Goal: Transaction & Acquisition: Purchase product/service

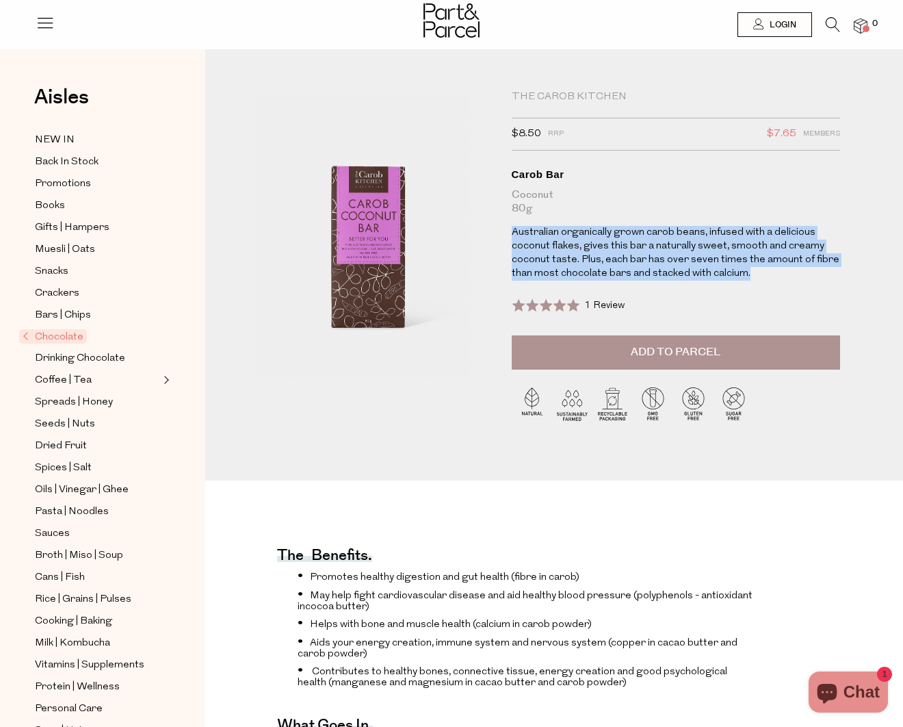
drag, startPoint x: 507, startPoint y: 229, endPoint x: 747, endPoint y: 275, distance: 244.5
click at [747, 275] on div "The Carob Kitchen $8.50 RRP $7.65 Members Available: In Stock Carob Bar Coconut…" at bounding box center [661, 268] width 318 height 356
copy p "Australian organically grown carob beans, infused with a delicious coconut flak…"
click at [832, 22] on icon at bounding box center [833, 24] width 14 height 15
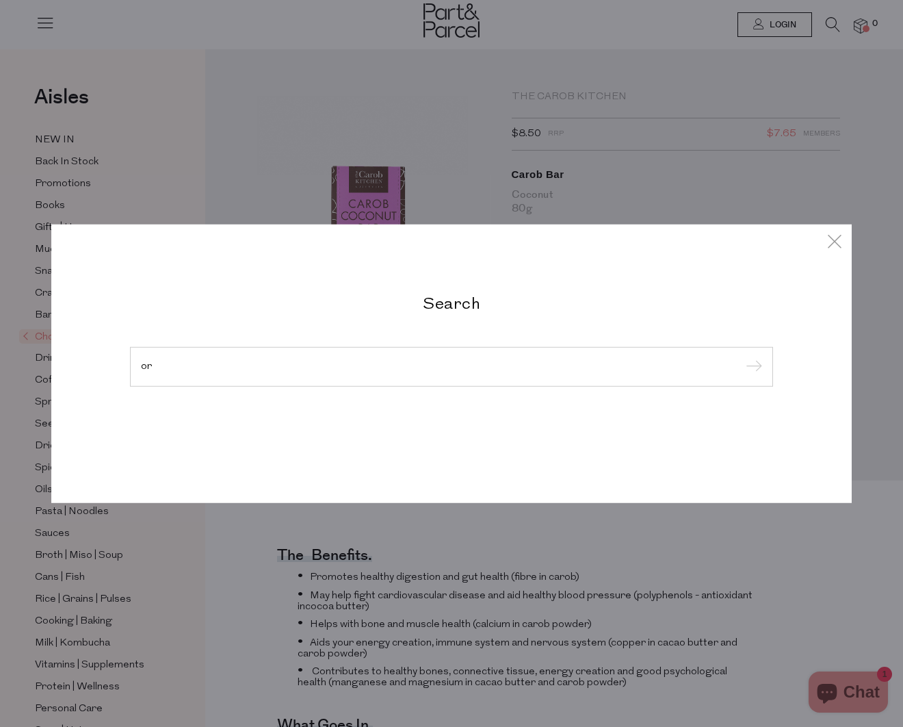
type input "o"
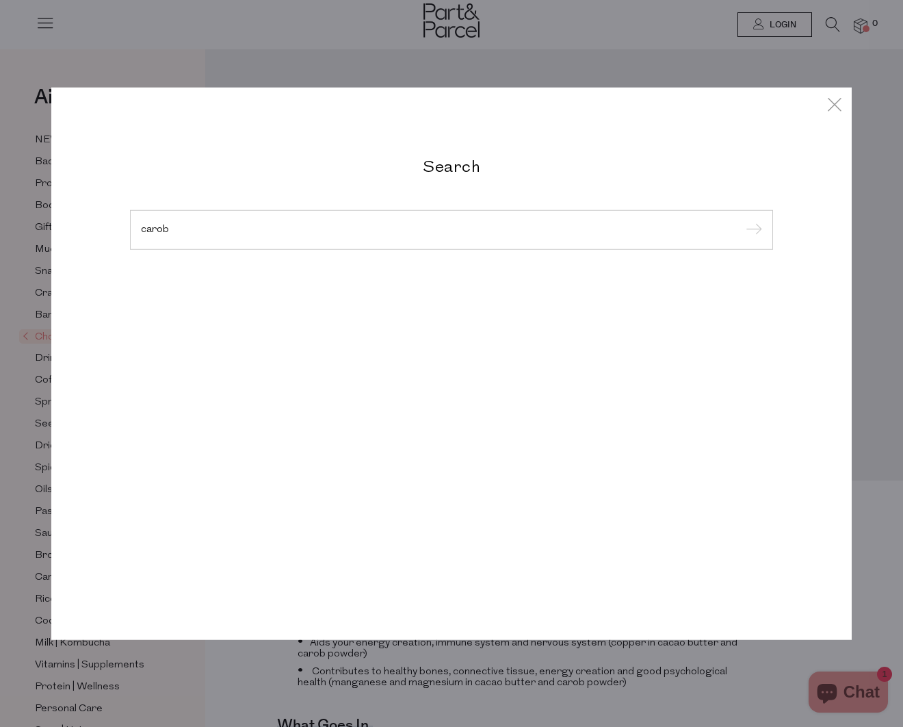
type input "carob"
click at [751, 230] on input "submit" at bounding box center [752, 230] width 21 height 21
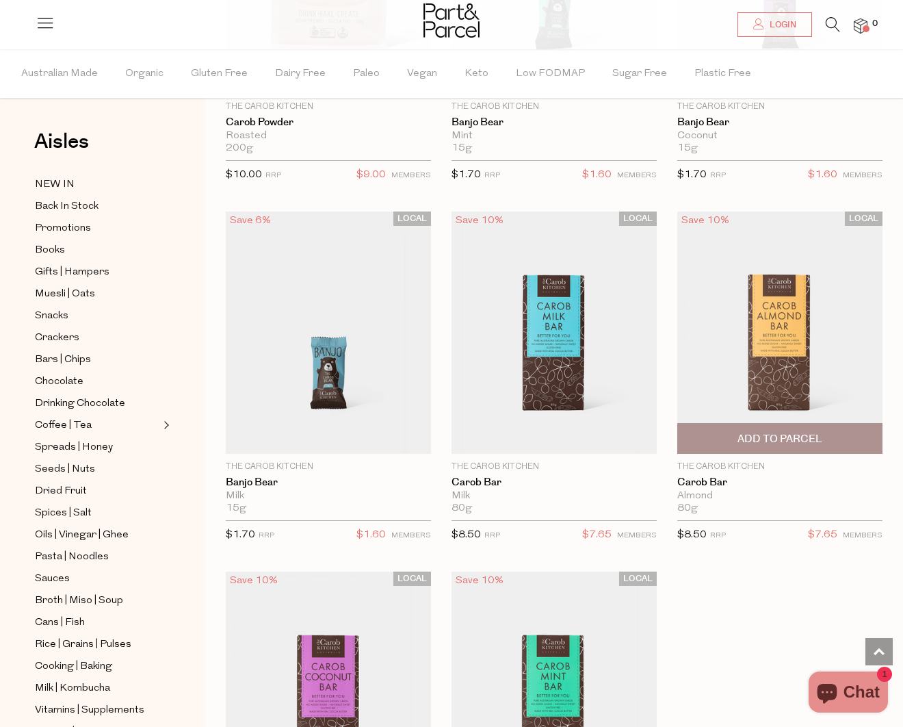
scroll to position [1388, 0]
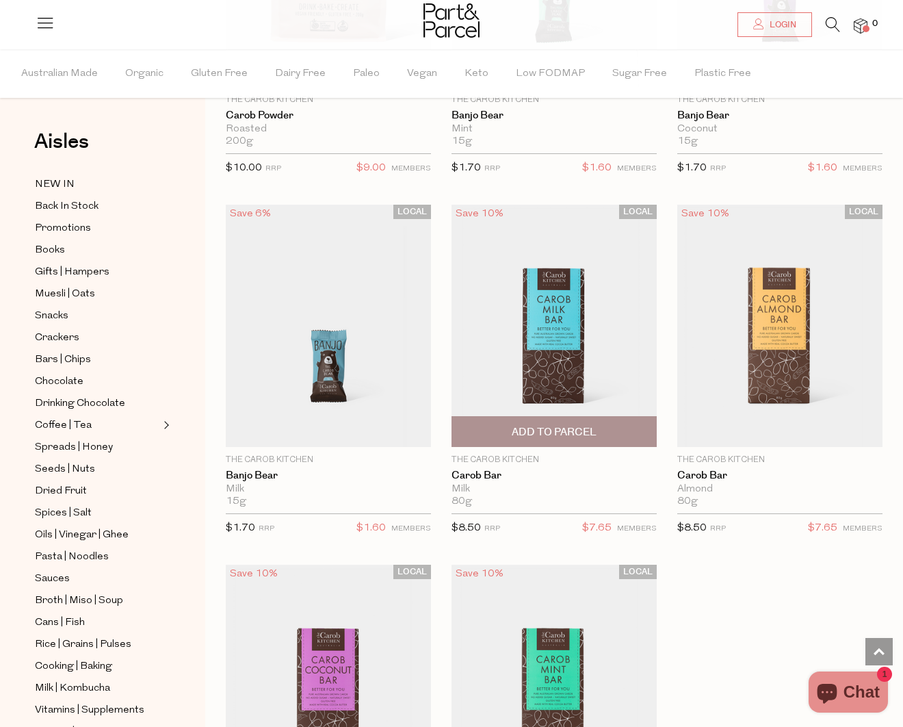
click at [558, 316] on img at bounding box center [554, 326] width 205 height 242
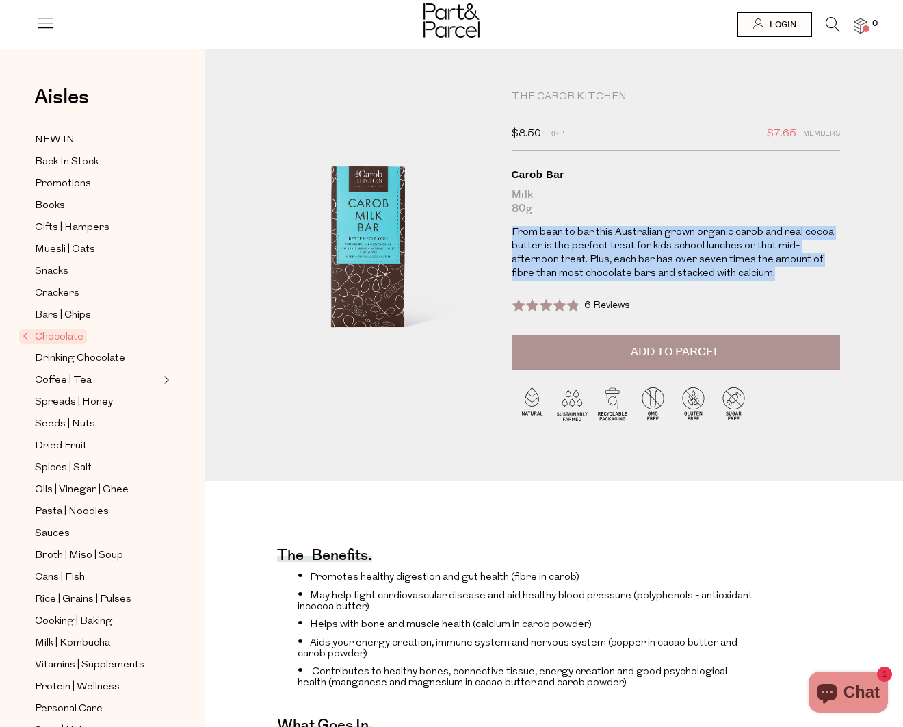
drag, startPoint x: 523, startPoint y: 226, endPoint x: 733, endPoint y: 271, distance: 214.0
click at [733, 271] on div "The Carob Kitchen $8.50 RRP $7.65 Members Available: In Stock Carob Bar Milk 80…" at bounding box center [661, 268] width 318 height 356
copy p "From bean to bar this Australian grown organic carob and real cocoa butter is t…"
click at [831, 28] on icon at bounding box center [833, 24] width 14 height 15
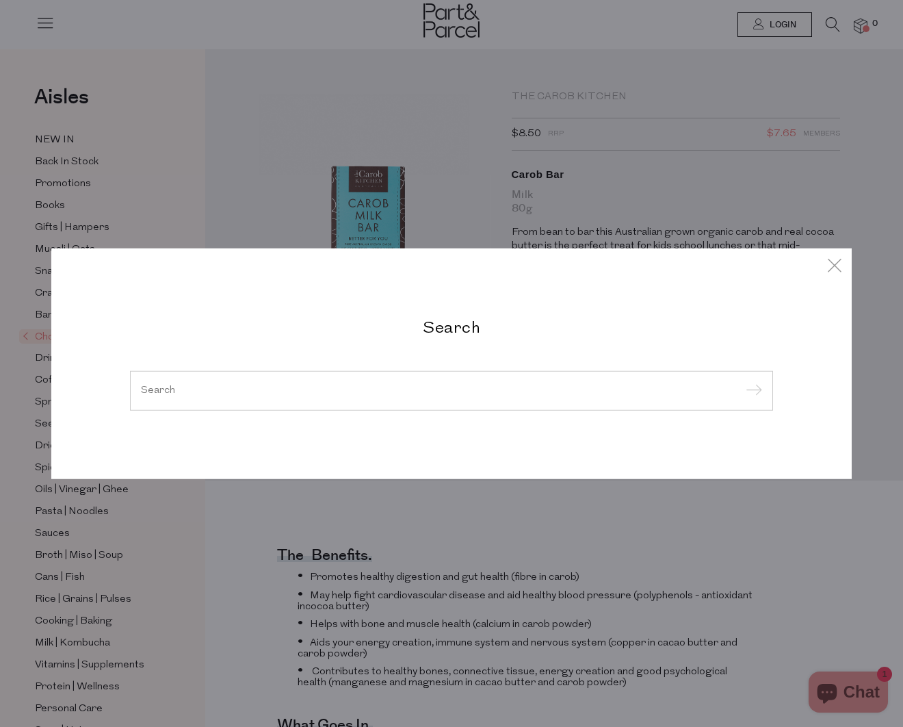
click at [314, 81] on div "Search" at bounding box center [451, 363] width 801 height 727
